Goal: Information Seeking & Learning: Learn about a topic

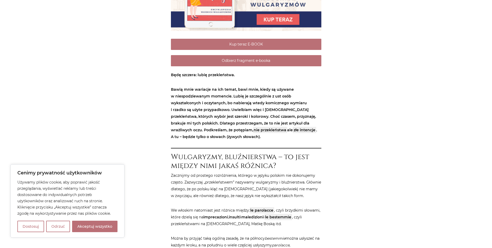
scroll to position [260, 0]
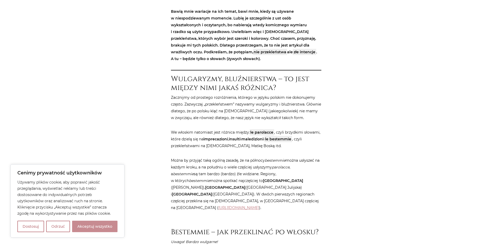
click at [85, 228] on button "Akceptuj wszystko" at bounding box center [94, 225] width 45 height 11
checkbox input "true"
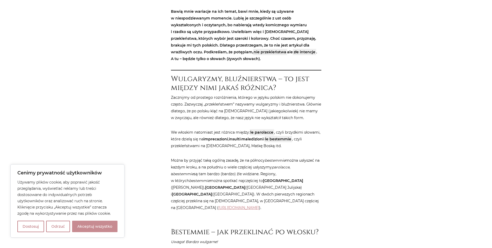
checkbox input "true"
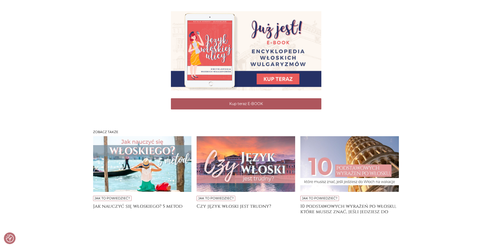
scroll to position [1817, 0]
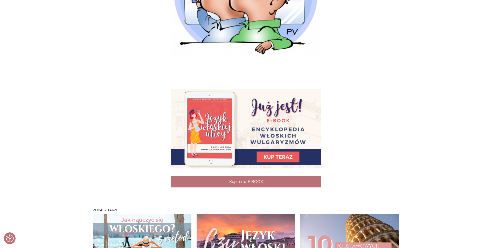
click at [277, 168] on img at bounding box center [246, 128] width 151 height 79
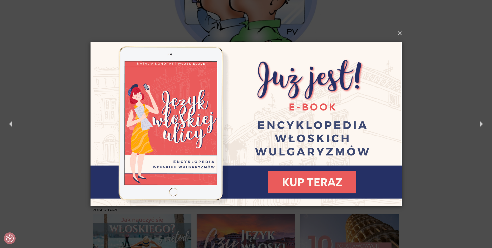
click at [312, 178] on img at bounding box center [246, 124] width 311 height 200
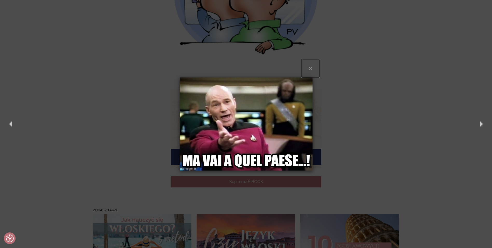
click at [311, 68] on button "×" at bounding box center [311, 68] width 18 height 18
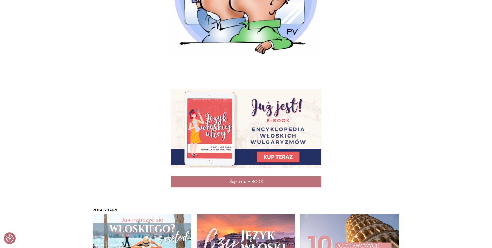
click at [279, 168] on img at bounding box center [246, 128] width 151 height 79
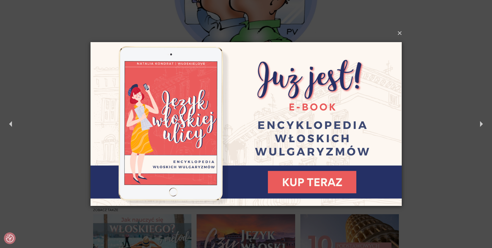
click at [246, 137] on img at bounding box center [246, 124] width 311 height 200
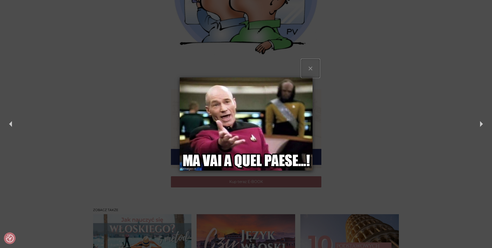
click at [309, 65] on button "×" at bounding box center [311, 68] width 18 height 18
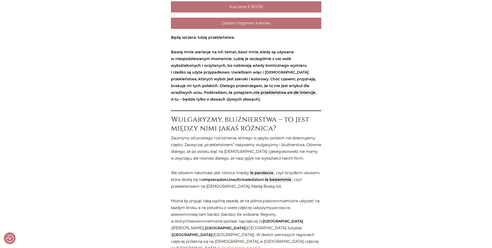
scroll to position [234, 0]
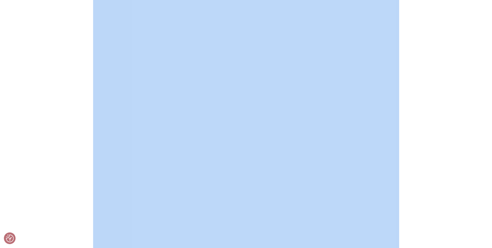
drag, startPoint x: 172, startPoint y: 103, endPoint x: 197, endPoint y: 246, distance: 145.3
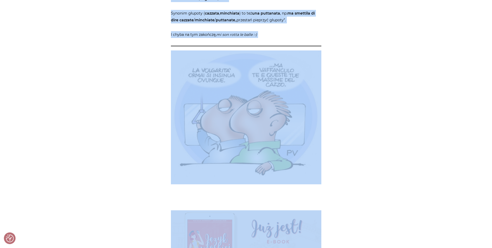
scroll to position [1652, 0]
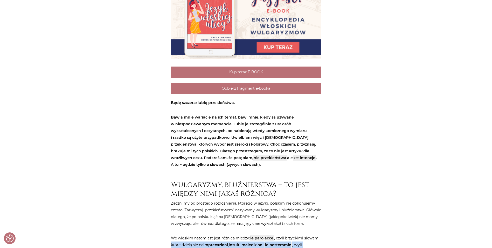
scroll to position [156, 0]
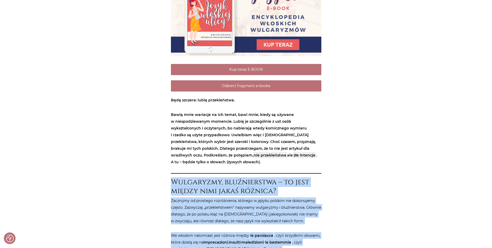
drag, startPoint x: 342, startPoint y: 116, endPoint x: 163, endPoint y: 182, distance: 190.0
